Goal: Task Accomplishment & Management: Use online tool/utility

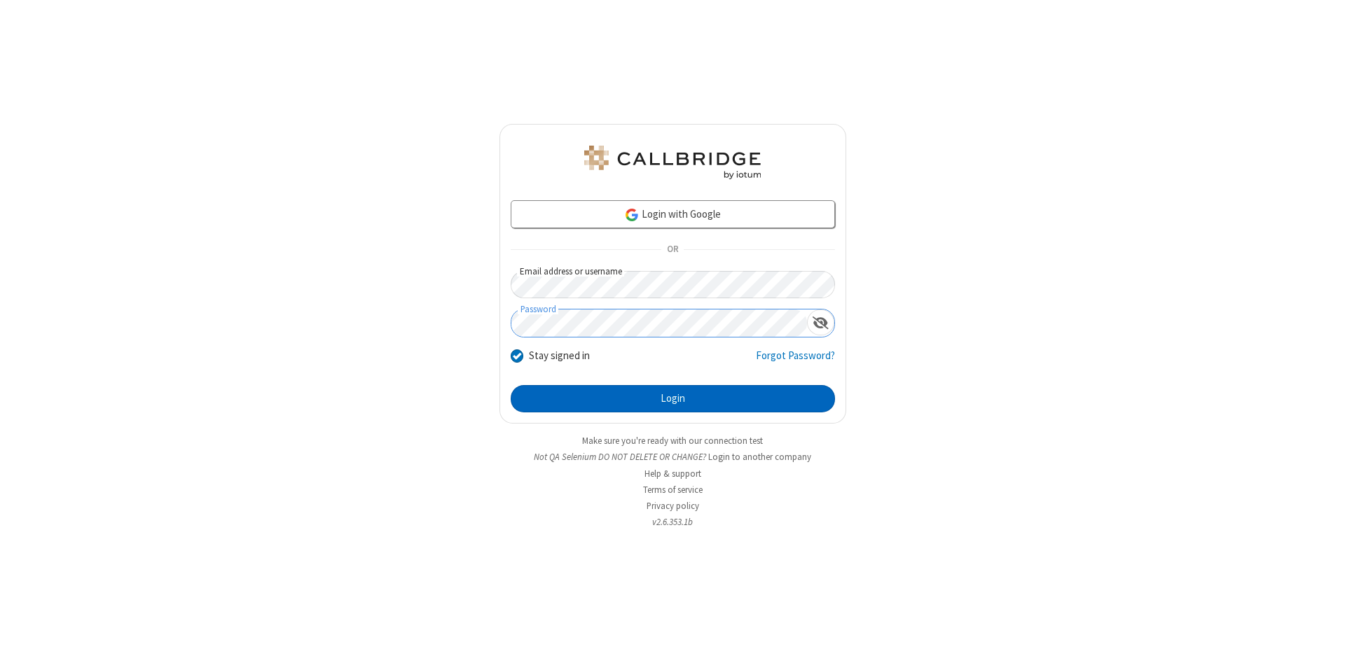
click at [672, 399] on button "Login" at bounding box center [673, 399] width 324 height 28
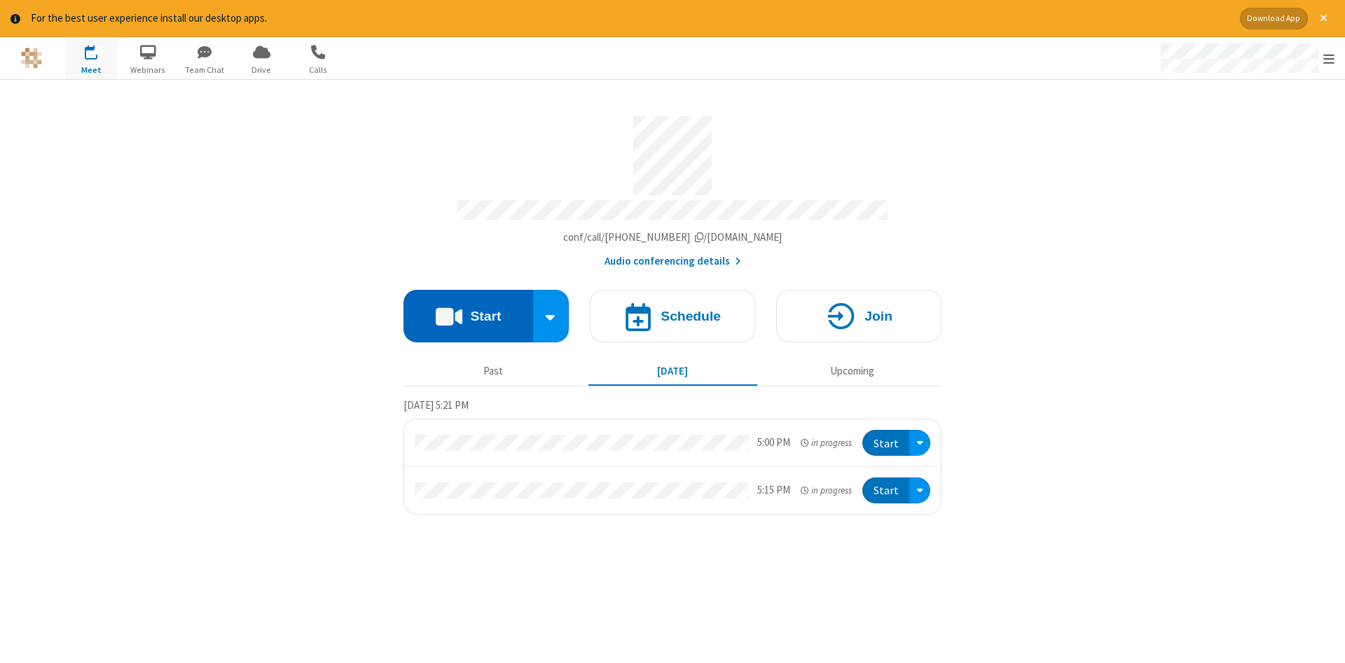
click at [468, 311] on button "Start" at bounding box center [468, 316] width 130 height 53
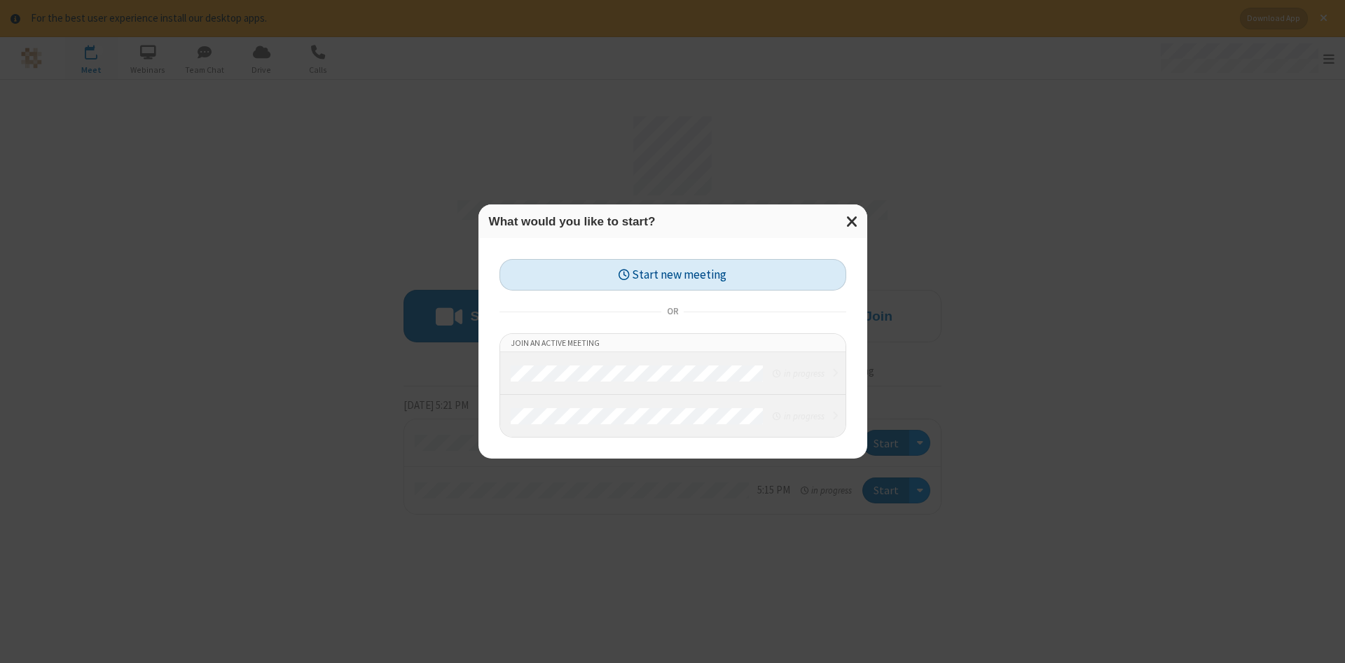
click at [672, 275] on button "Start new meeting" at bounding box center [672, 275] width 347 height 32
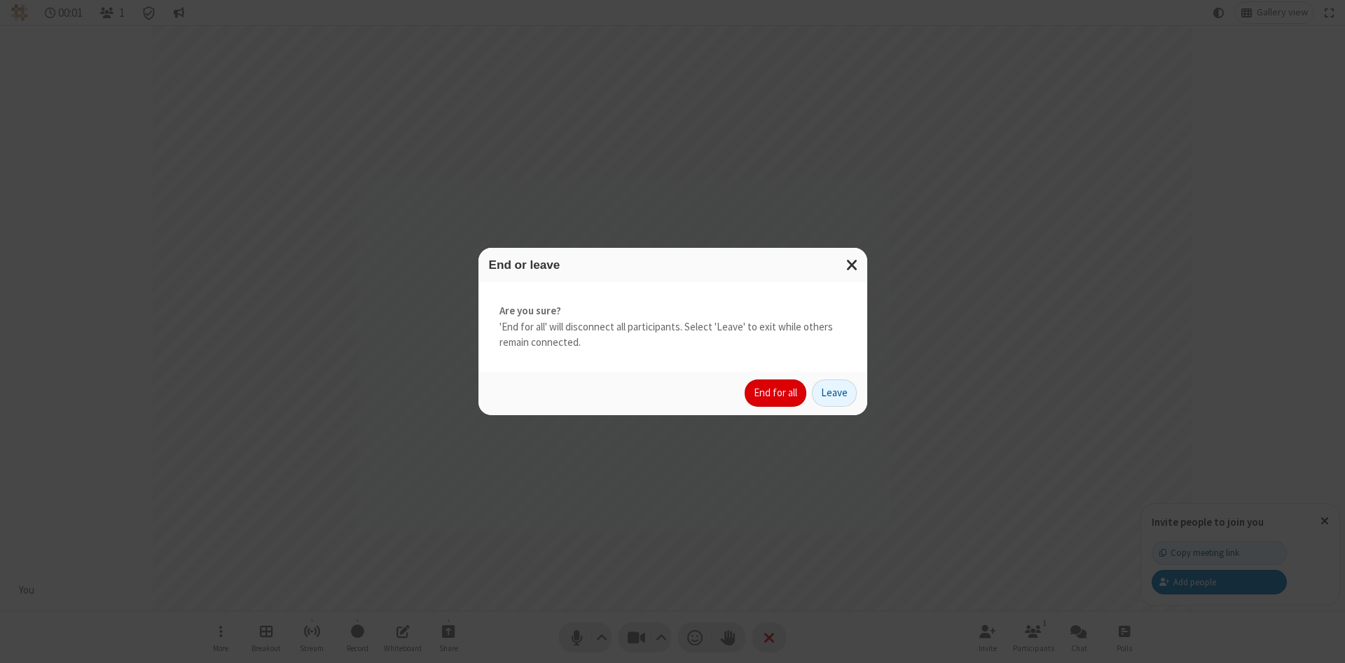
click at [776, 393] on button "End for all" at bounding box center [776, 394] width 62 height 28
